Goal: Transaction & Acquisition: Purchase product/service

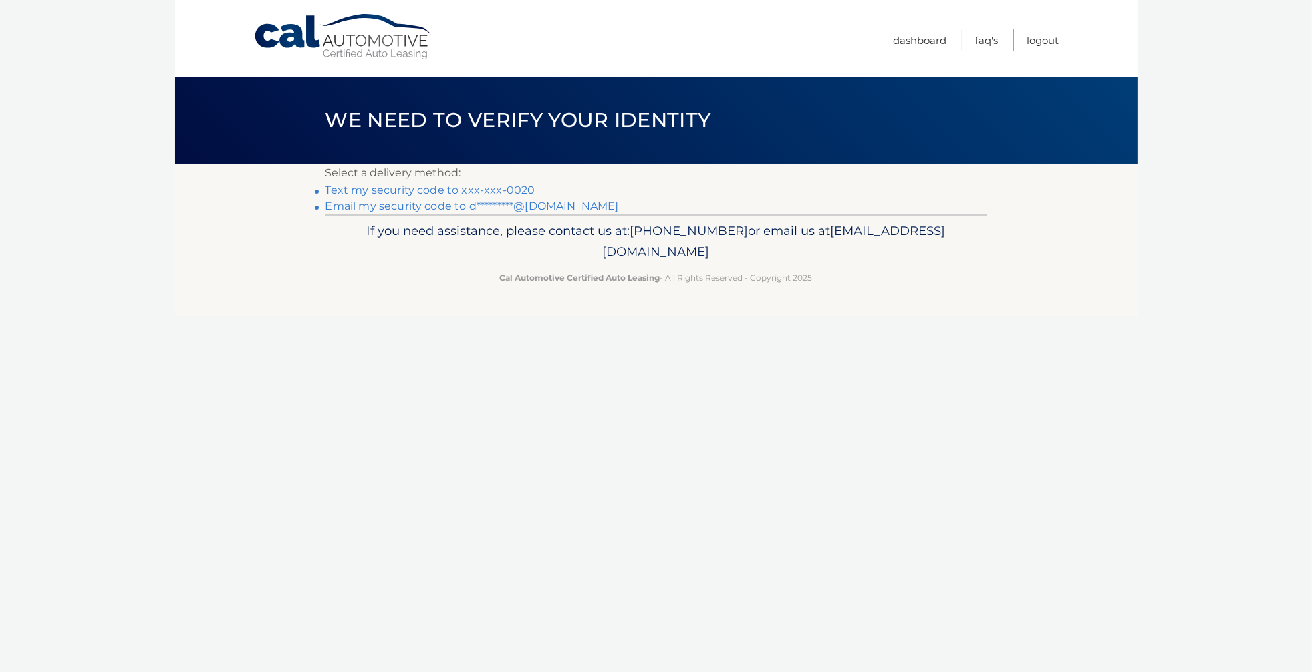
click at [461, 191] on link "Text my security code to xxx-xxx-0020" at bounding box center [430, 190] width 210 height 13
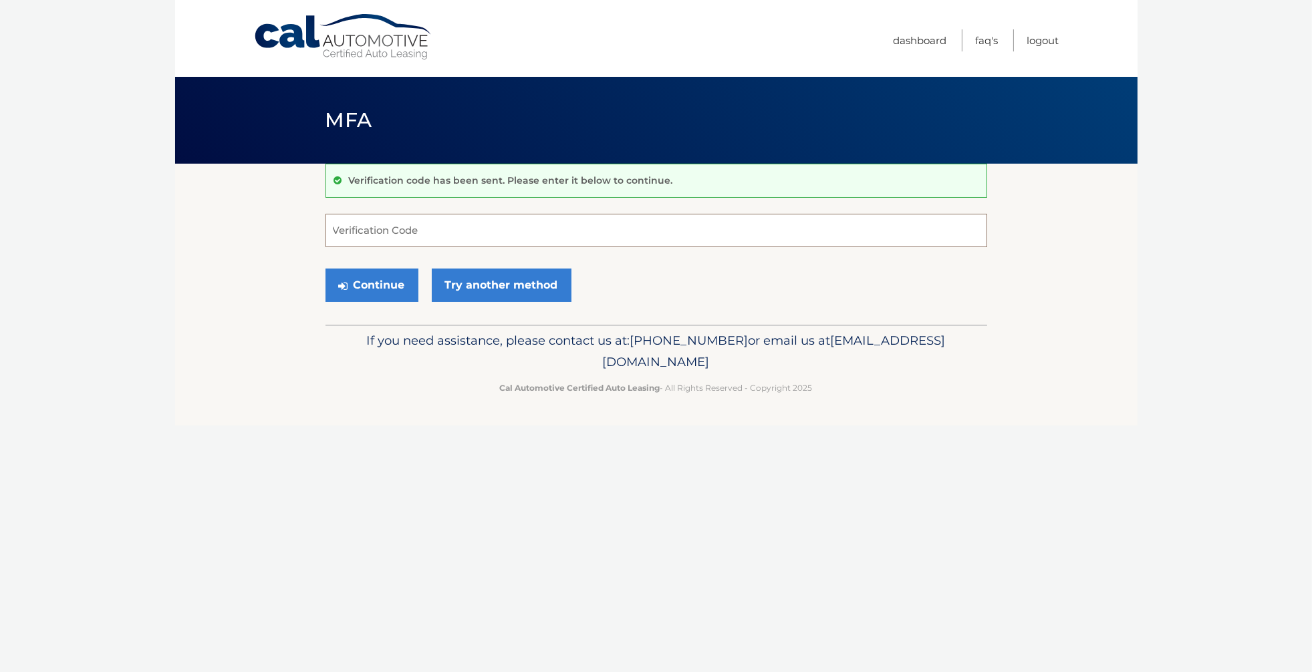
click at [470, 231] on input "Verification Code" at bounding box center [656, 230] width 662 height 33
type input "727691"
click at [367, 283] on button "Continue" at bounding box center [371, 285] width 93 height 33
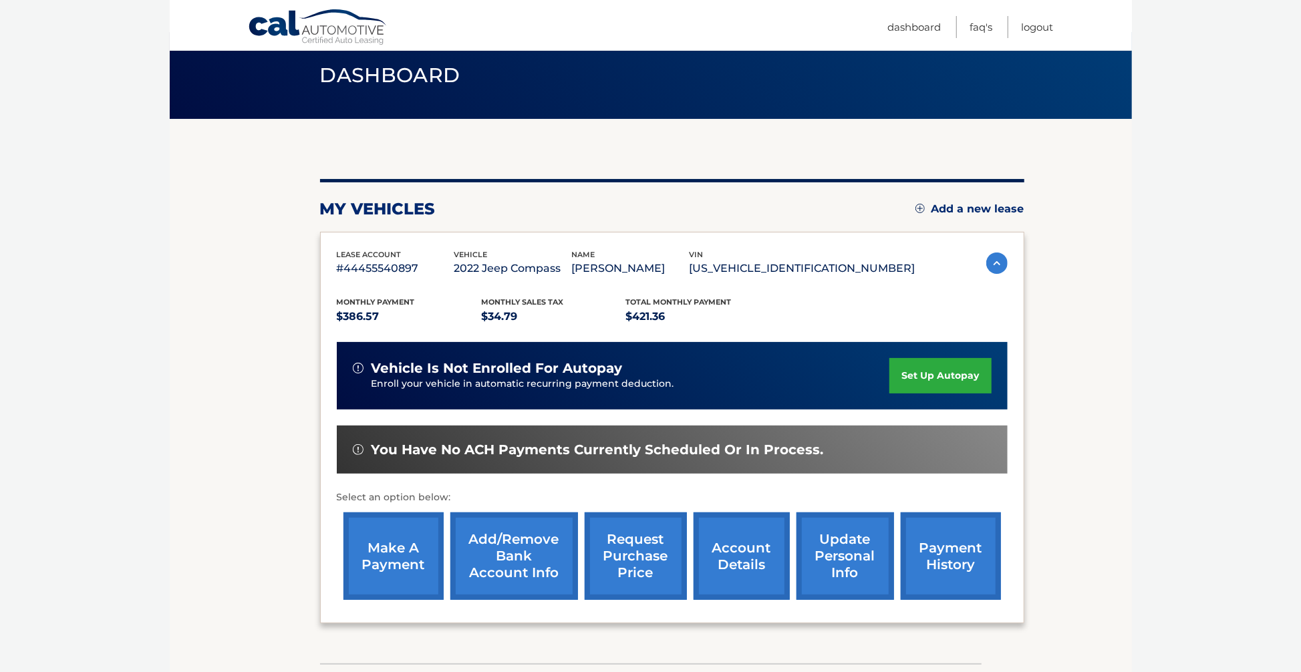
scroll to position [70, 0]
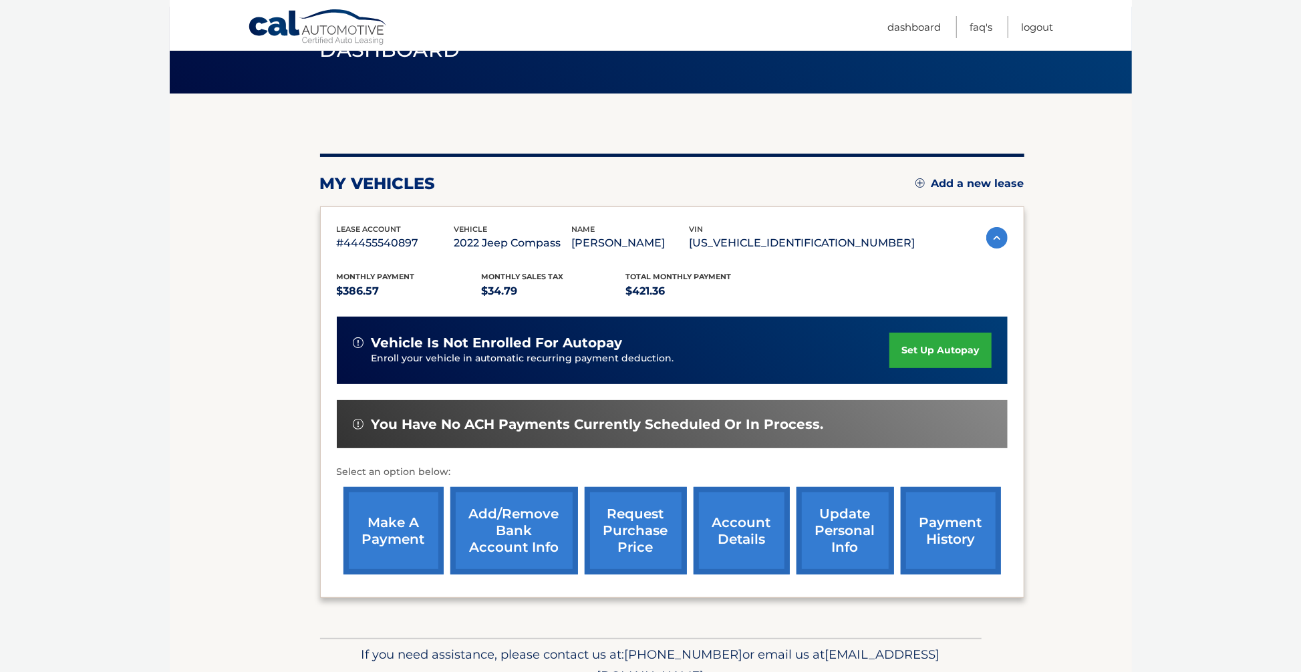
click at [406, 538] on link "make a payment" at bounding box center [393, 531] width 100 height 88
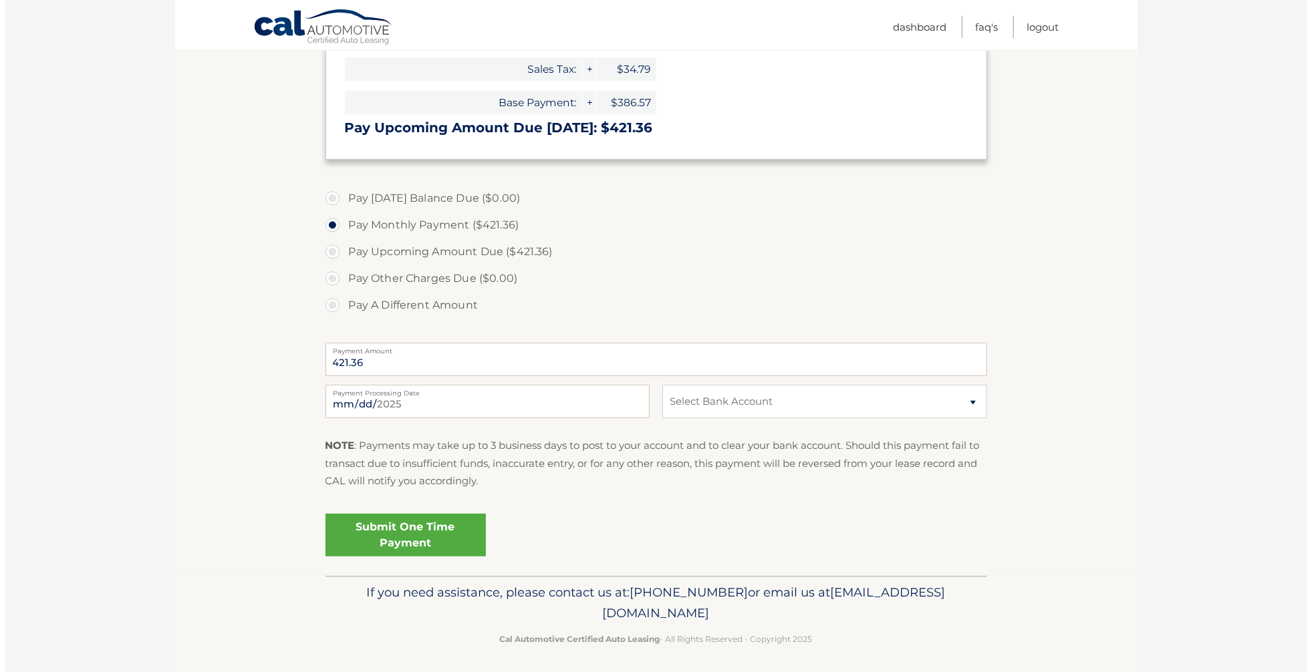
scroll to position [281, 0]
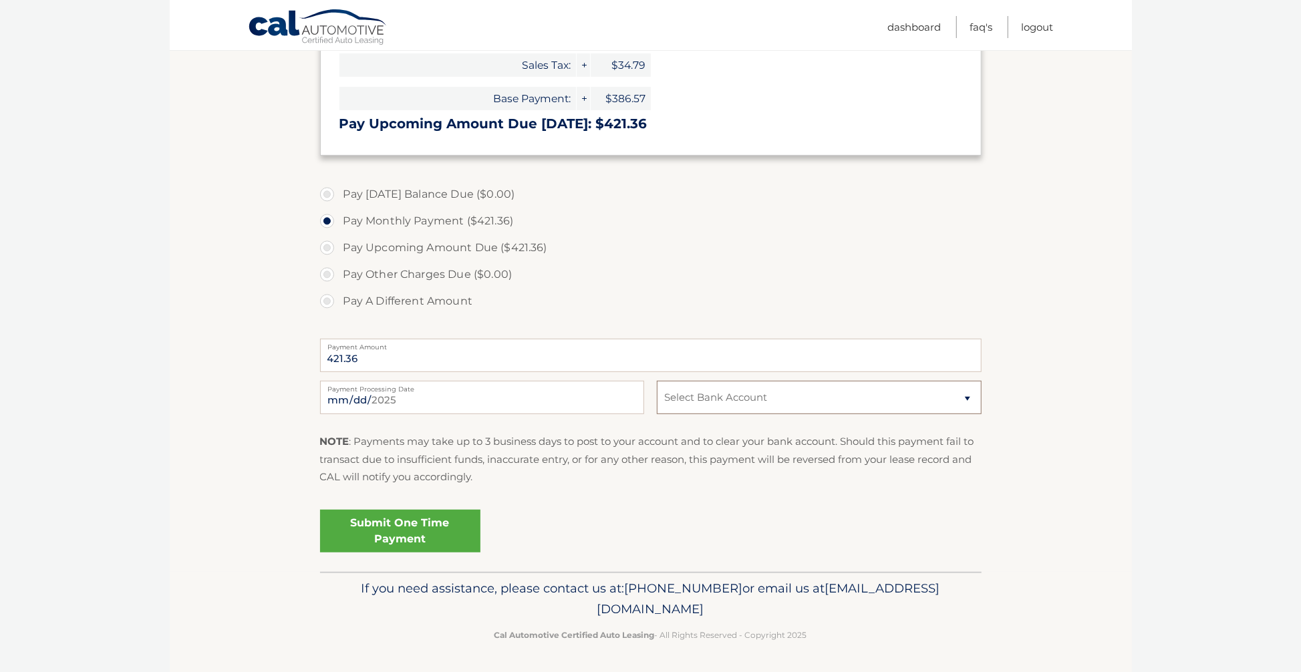
click at [715, 405] on select "Select Bank Account Checking BANK OF AMERICA N.A. *****2182 Checking MERCK SHAR…" at bounding box center [819, 397] width 324 height 33
select select "ZTNkNjlkZTAtZWEwZi00MTZjLTk2OGYtZmE4OWIxOTRkMzc3"
click at [657, 381] on select "Select Bank Account Checking BANK OF AMERICA N.A. *****2182 Checking MERCK SHAR…" at bounding box center [819, 397] width 324 height 33
click at [688, 471] on p "NOTE : Payments may take up to 3 business days to post to your account and to c…" at bounding box center [651, 459] width 662 height 53
click at [392, 530] on link "Submit One Time Payment" at bounding box center [400, 531] width 160 height 43
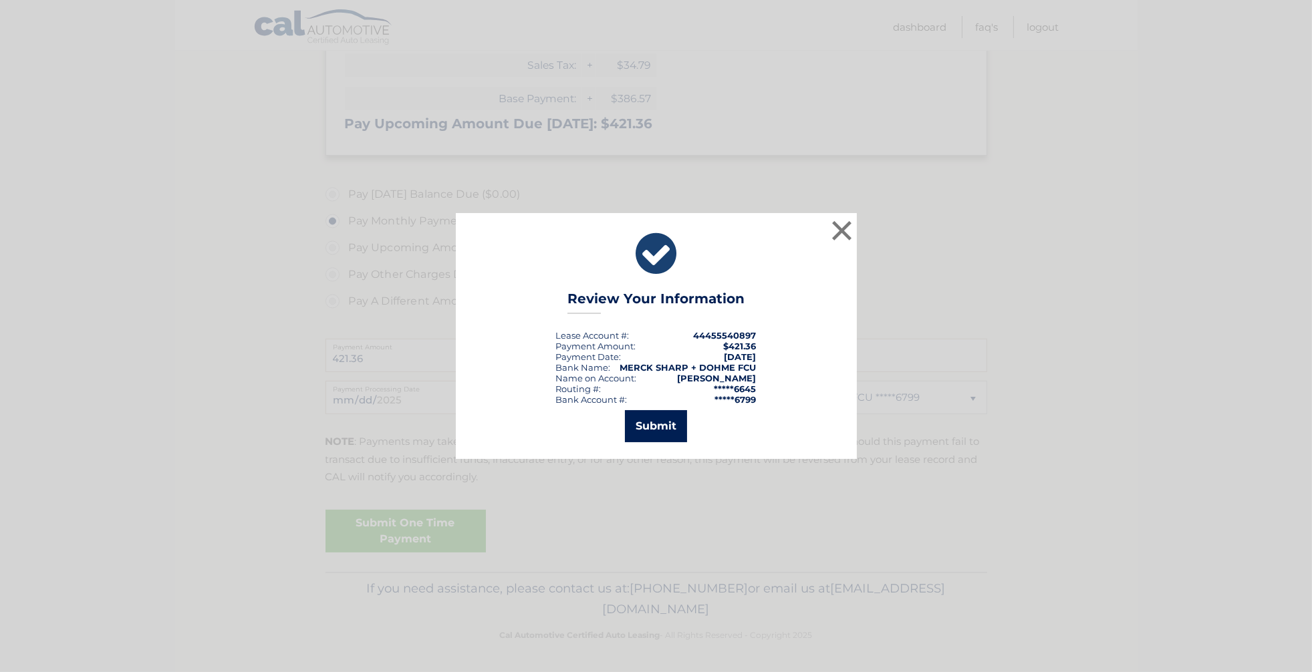
click at [661, 437] on button "Submit" at bounding box center [656, 426] width 62 height 32
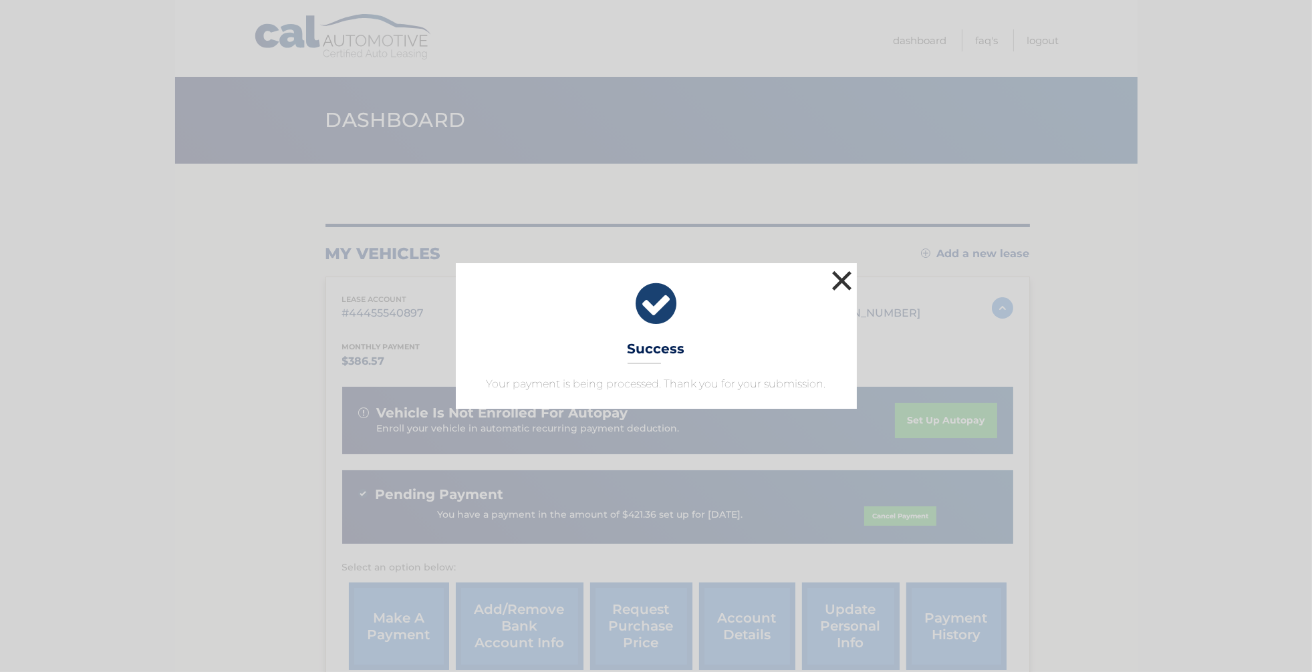
click at [847, 267] on button "×" at bounding box center [842, 280] width 27 height 27
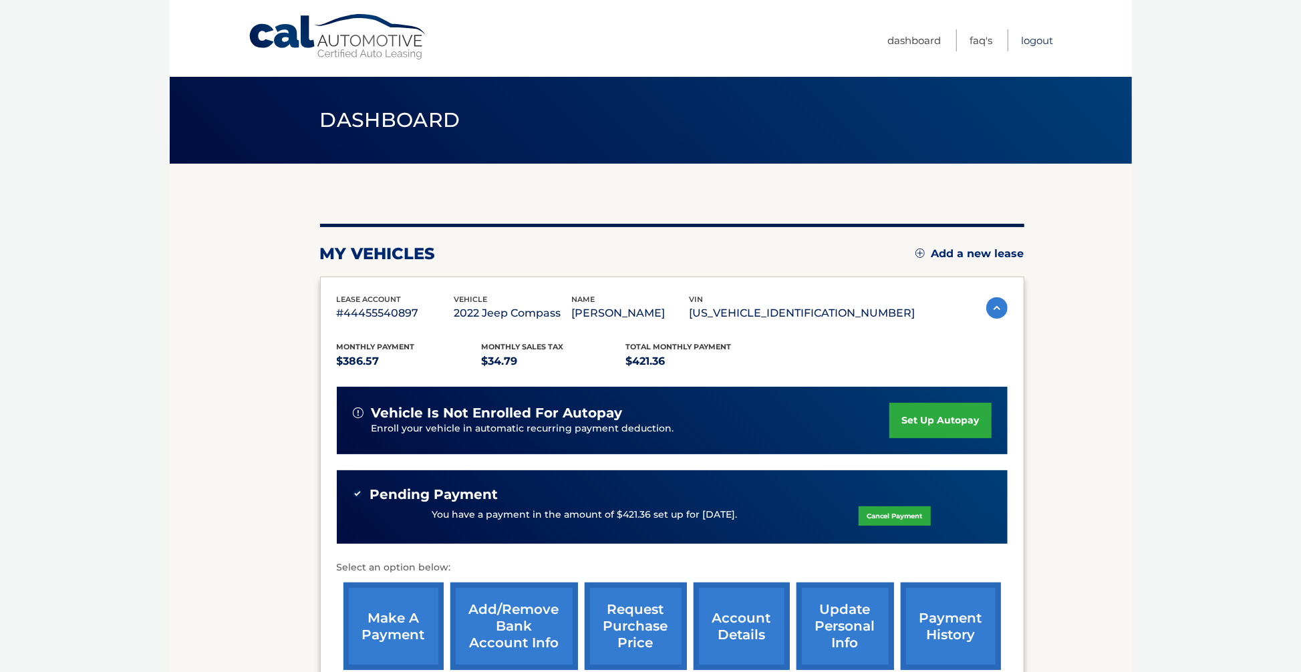
click at [1040, 46] on link "Logout" at bounding box center [1038, 40] width 32 height 22
